Goal: Information Seeking & Learning: Learn about a topic

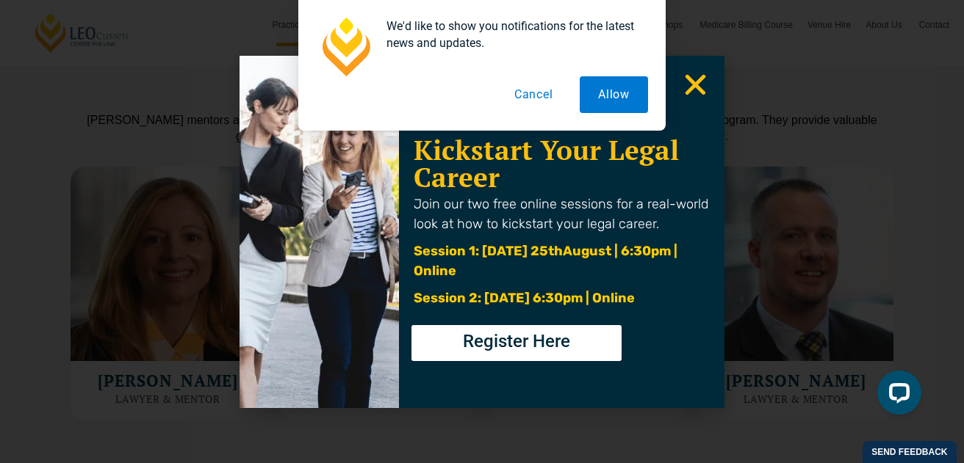
scroll to position [4043, 0]
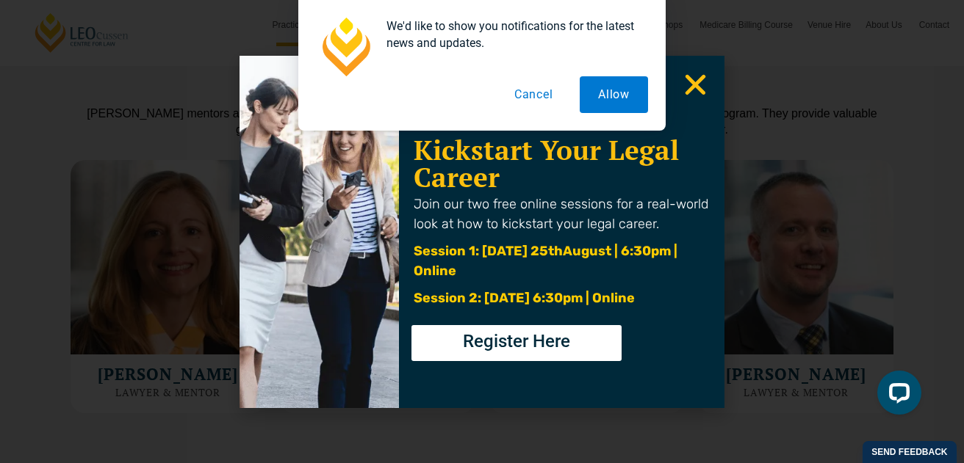
click at [546, 95] on button "Cancel" at bounding box center [534, 94] width 76 height 37
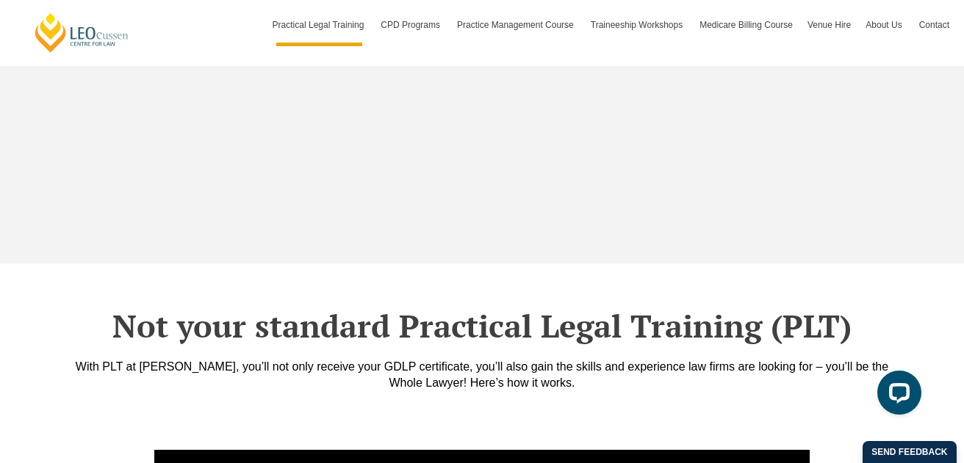
scroll to position [2765, 0]
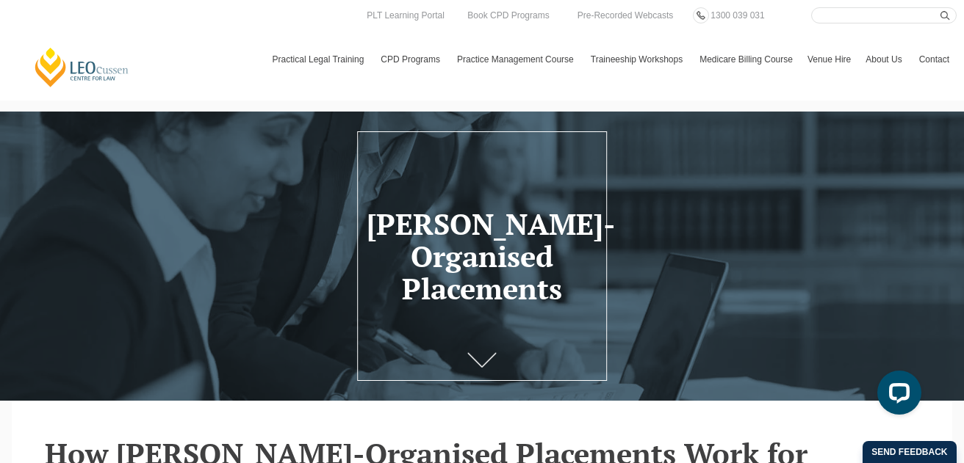
click at [483, 354] on icon at bounding box center [481, 360] width 29 height 15
